Goal: Find specific page/section: Find specific page/section

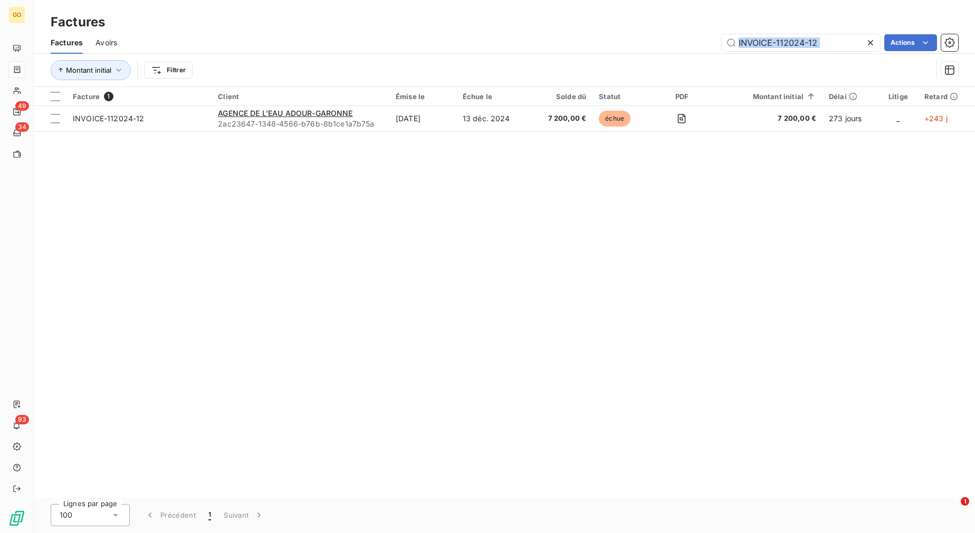
click at [833, 33] on div "Factures Avoirs INVOICE-112024-12 Actions" at bounding box center [504, 43] width 941 height 22
drag, startPoint x: 0, startPoint y: 0, endPoint x: 789, endPoint y: 40, distance: 790.2
click at [789, 40] on input "INVOICE-112024-12" at bounding box center [801, 42] width 158 height 17
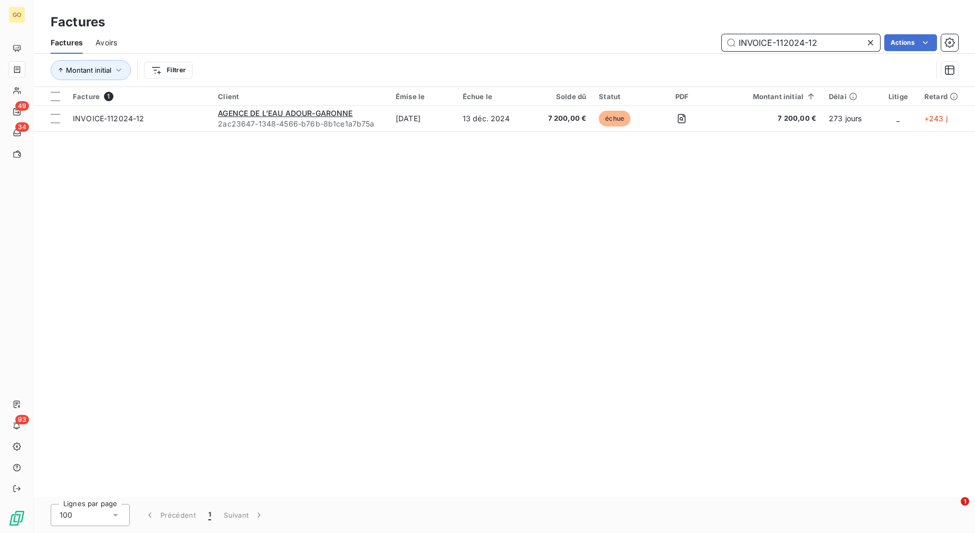
paste input "FC250319-060555-019589"
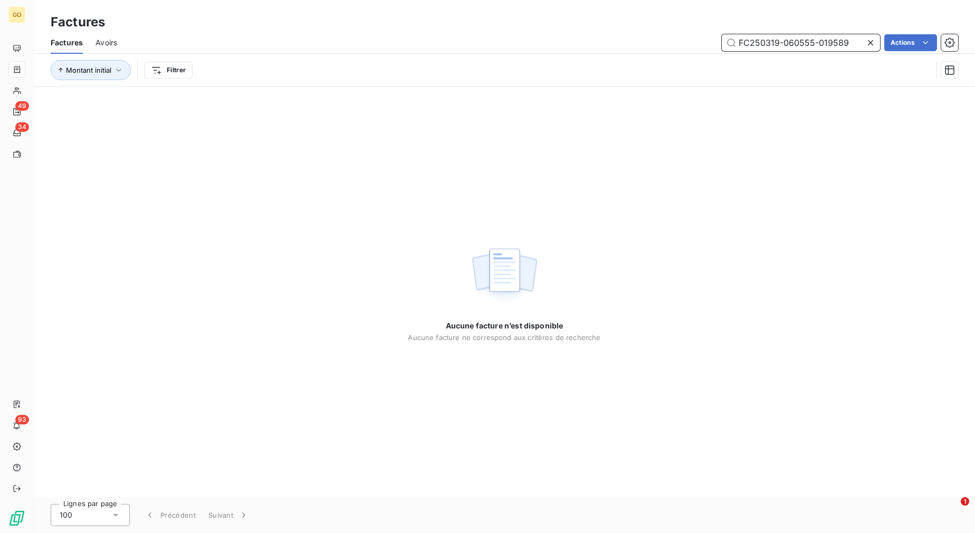
click at [789, 44] on input "FC250319-060555-019589" at bounding box center [801, 42] width 158 height 17
click at [811, 50] on input "FC250319-060555-019589" at bounding box center [801, 42] width 158 height 17
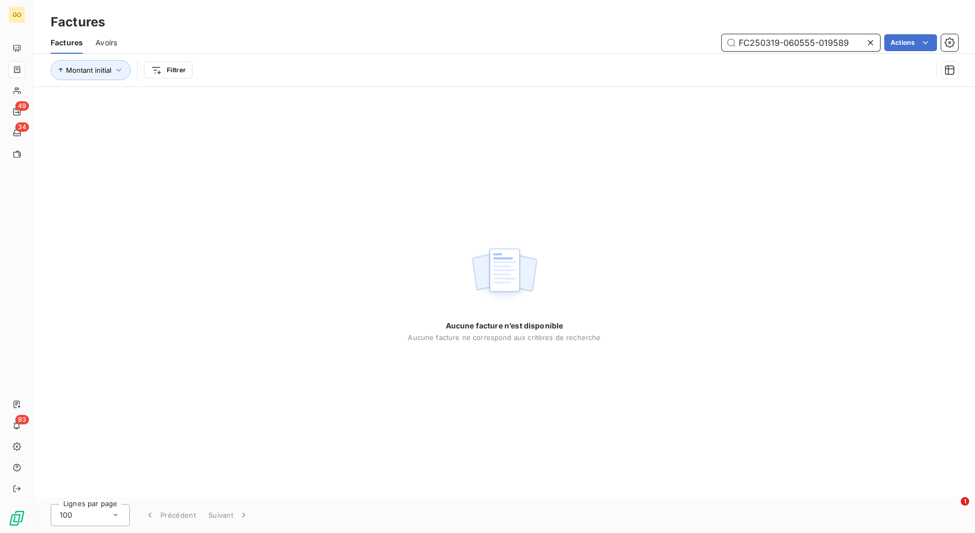
click at [811, 50] on input "FC250319-060555-019589" at bounding box center [801, 42] width 158 height 17
paste input "SMS LABRUYERE"
type input "SMS LABRUYERE"
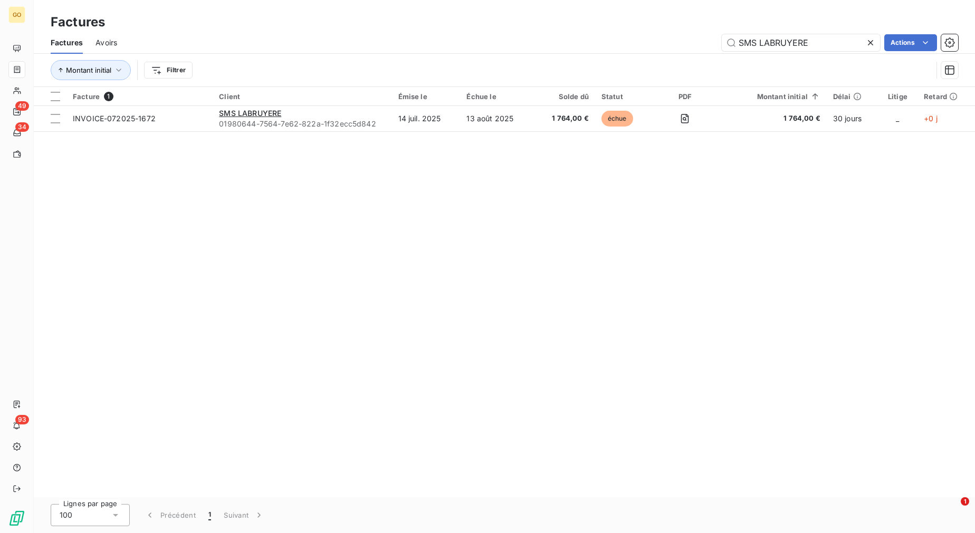
click at [622, 284] on div "Facture 1 Client Émise le Échue le Solde dû Statut PDF Montant initial Délai Li…" at bounding box center [504, 292] width 941 height 410
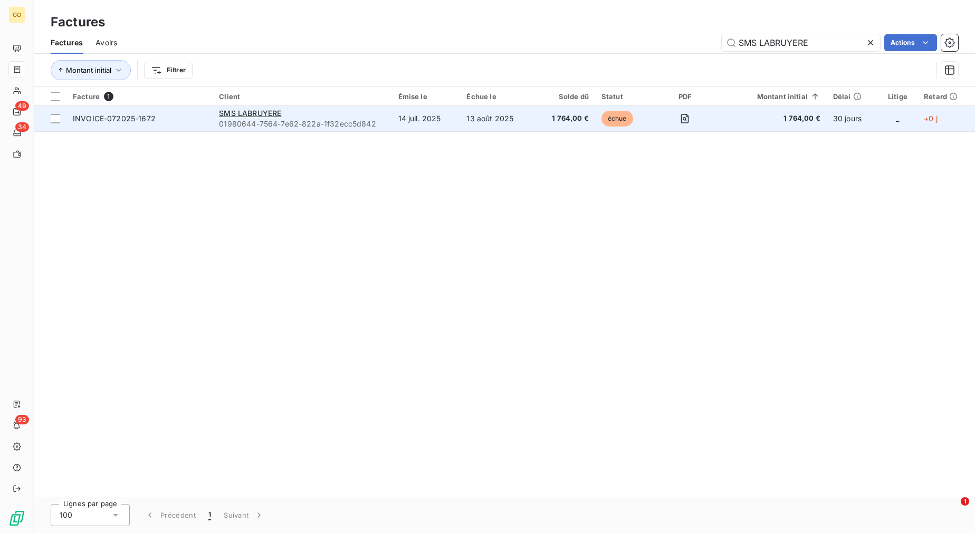
click at [141, 125] on td "INVOICE-072025-1672" at bounding box center [139, 118] width 146 height 25
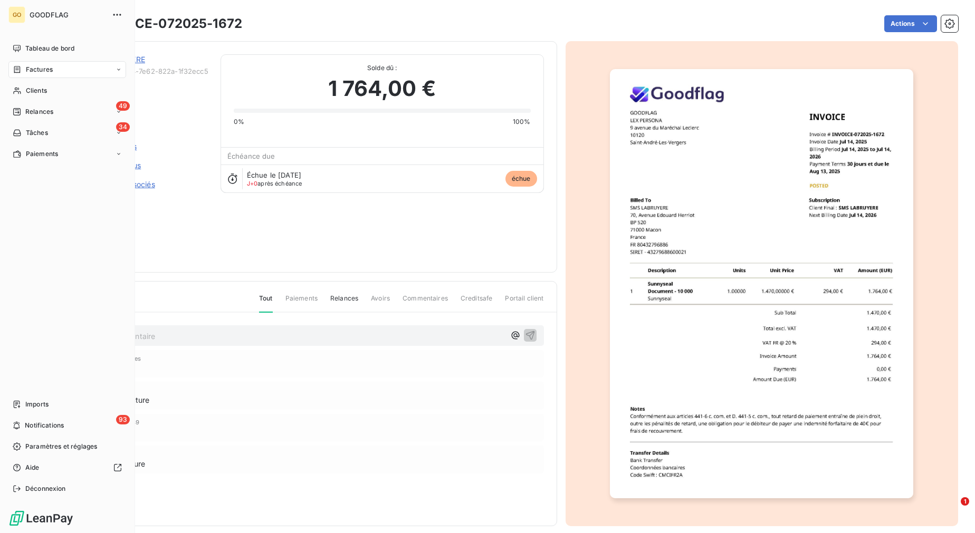
click at [58, 71] on div "Factures" at bounding box center [67, 69] width 118 height 17
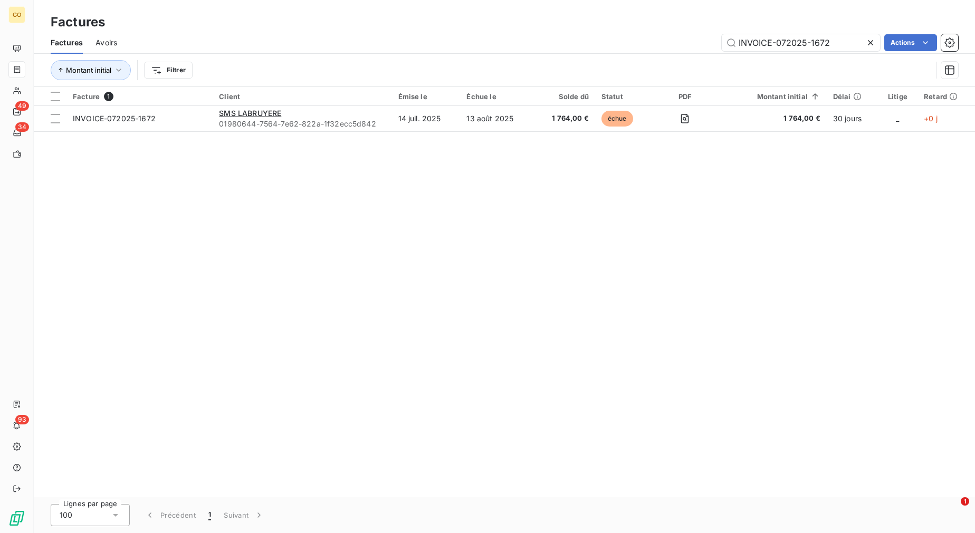
type input "INVOICE-072025-1672"
